Goal: Task Accomplishment & Management: Complete application form

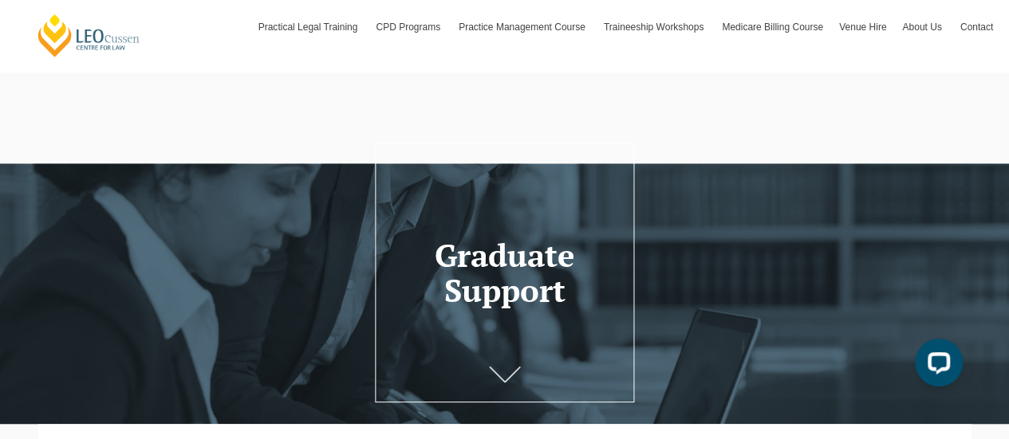
scroll to position [355, 0]
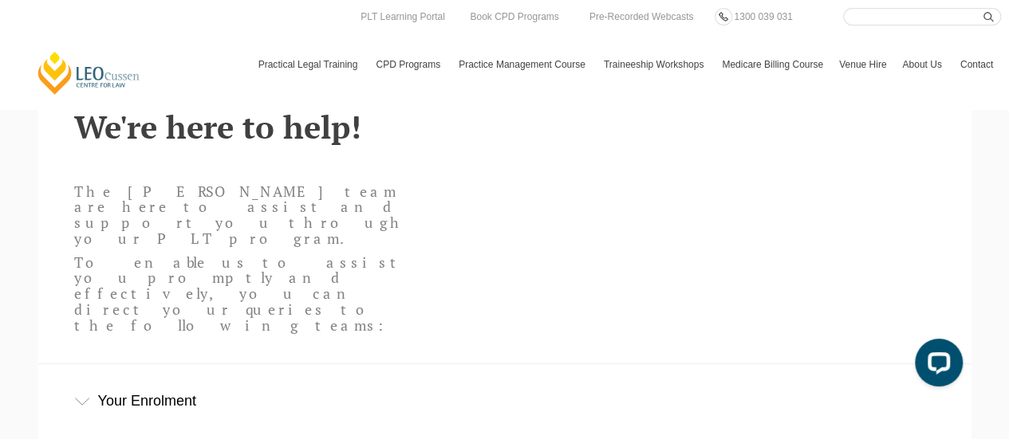
click at [142, 364] on div "Your Enrolment" at bounding box center [504, 401] width 933 height 74
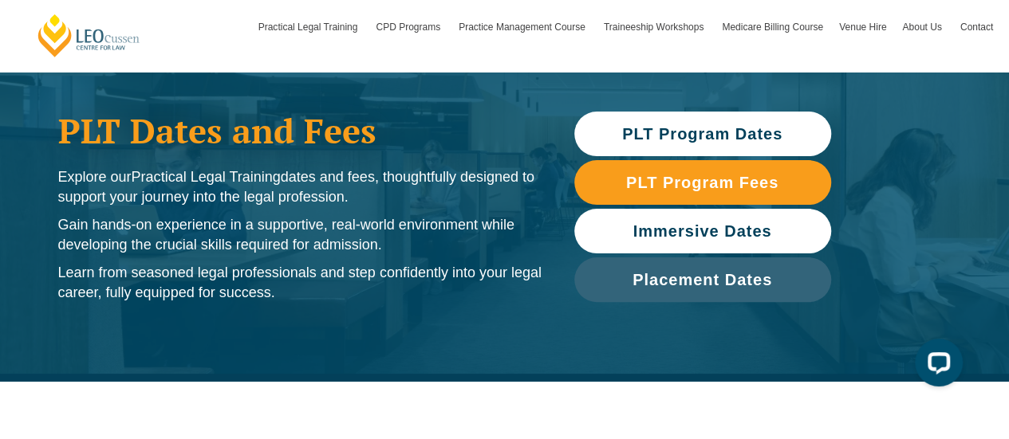
scroll to position [96, 0]
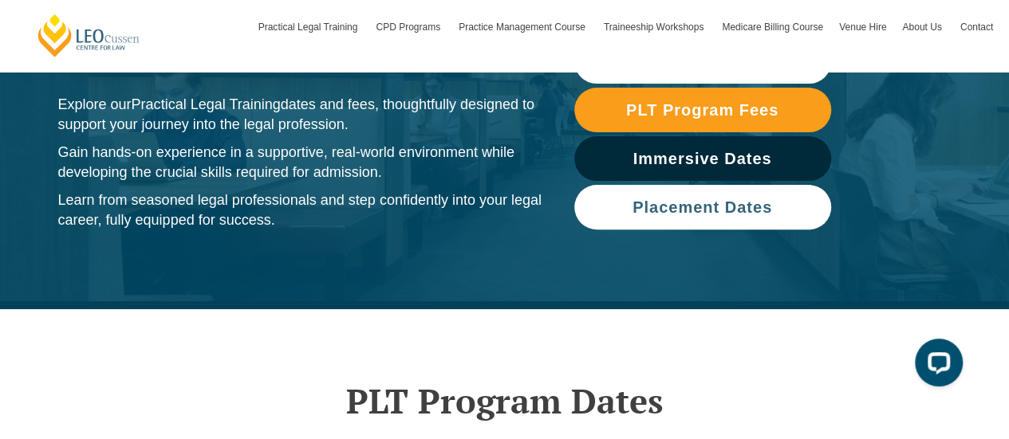
click at [648, 207] on span "Placement Dates" at bounding box center [702, 207] width 140 height 16
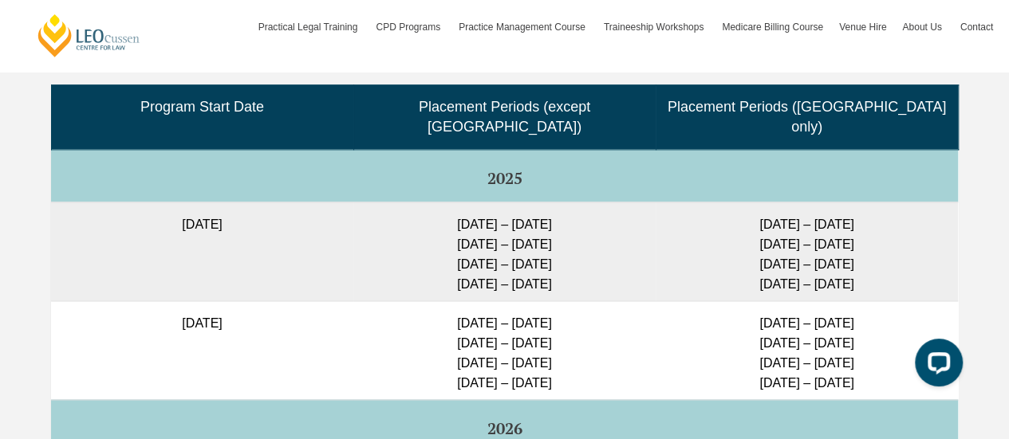
scroll to position [4076, 0]
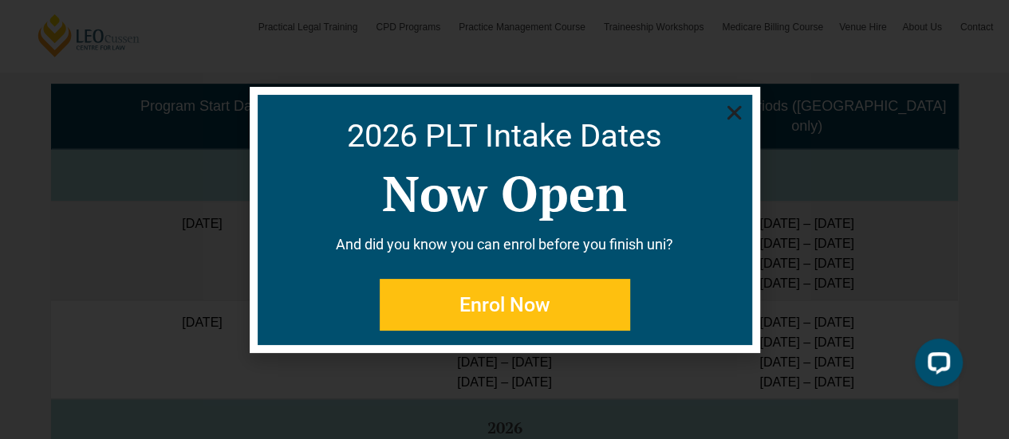
click at [739, 112] on icon "Close" at bounding box center [734, 113] width 20 height 20
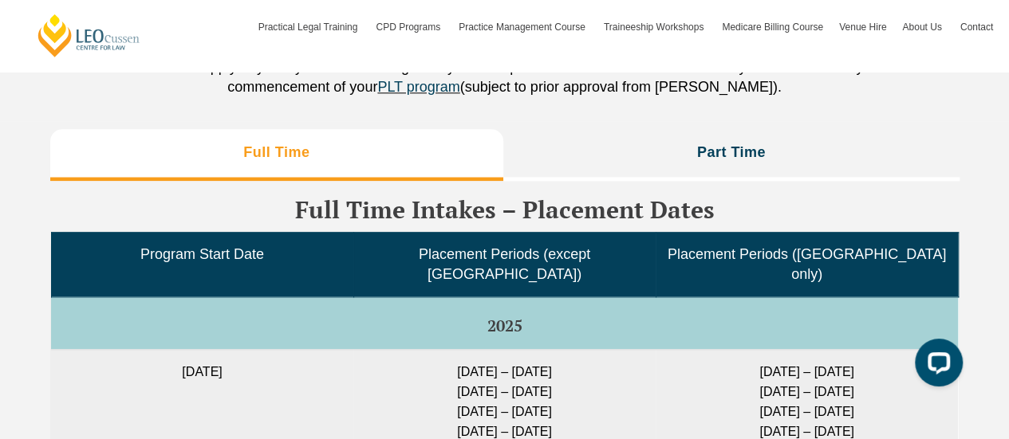
scroll to position [3961, 0]
